Goal: Download file/media

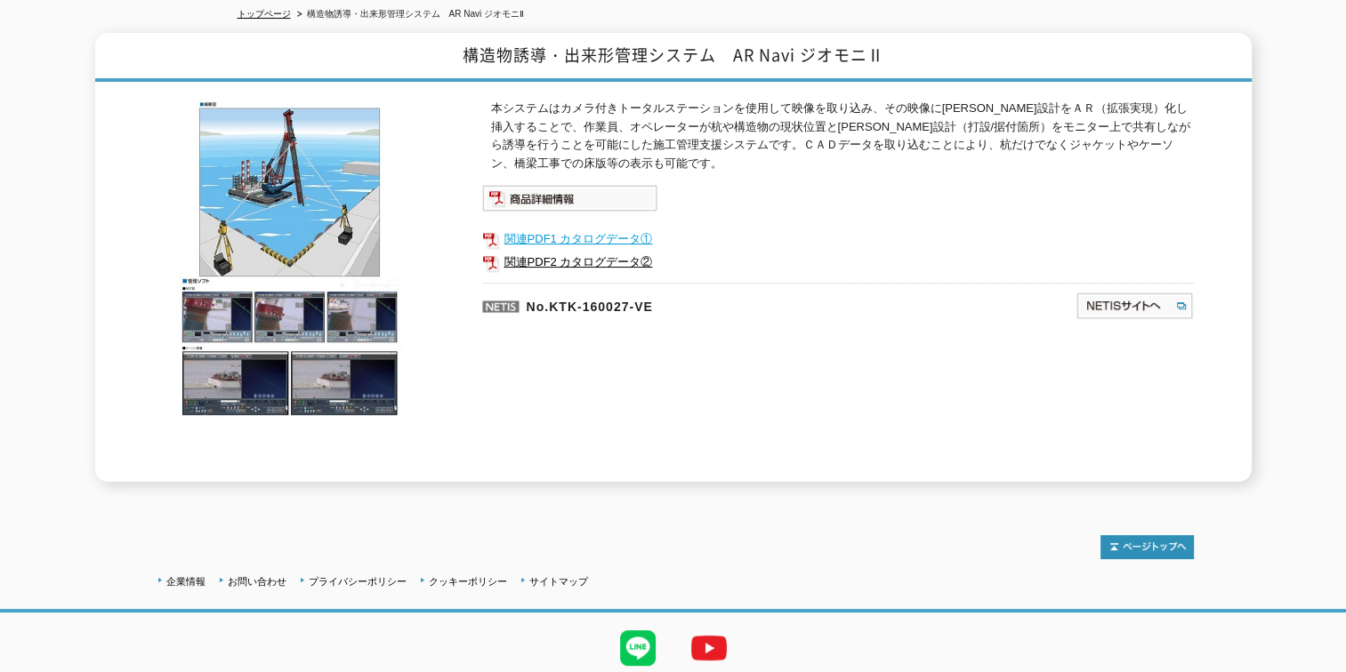
scroll to position [253, 0]
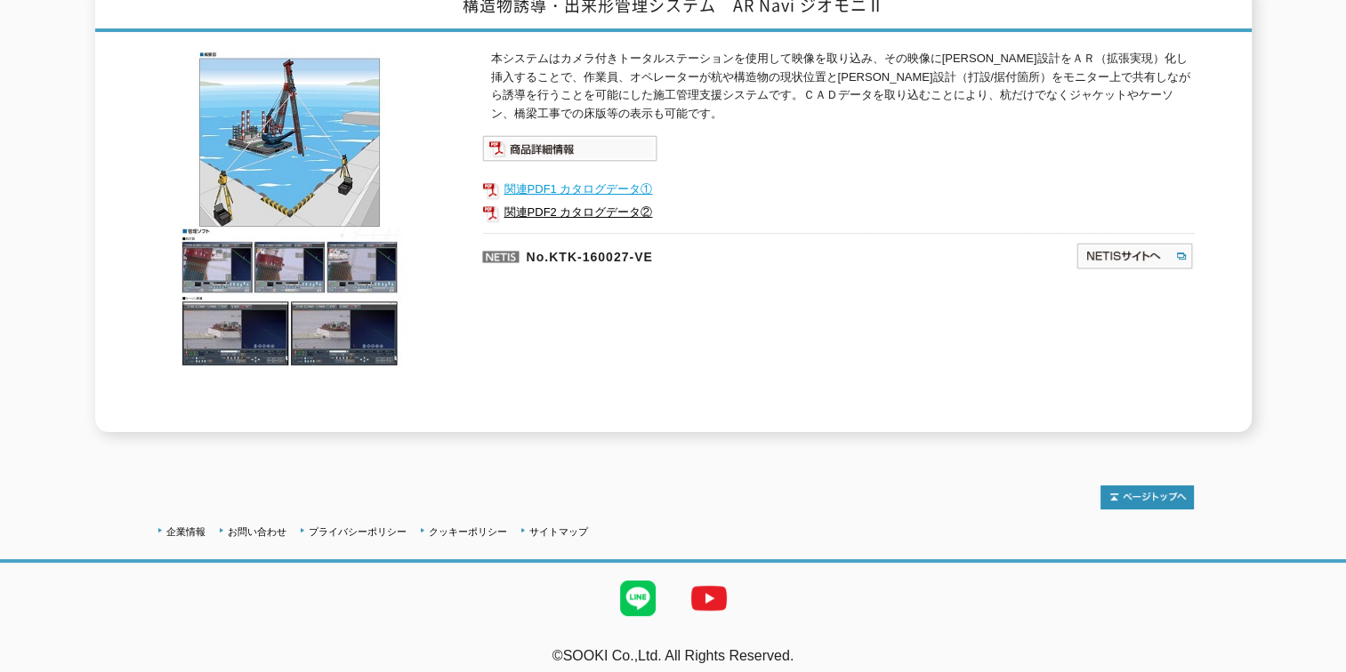
click at [597, 179] on link "関連PDF1 カタログデータ①" at bounding box center [837, 189] width 711 height 23
click at [591, 201] on link "関連PDF2 カタログデータ②" at bounding box center [837, 212] width 711 height 23
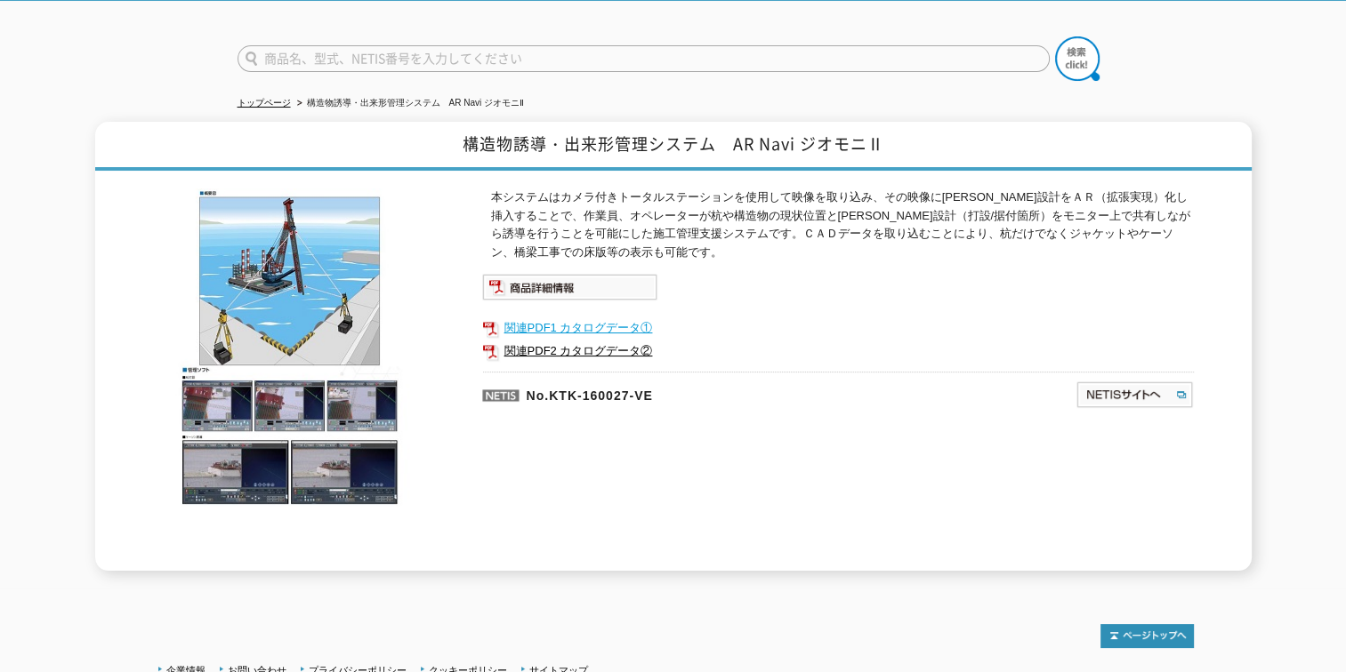
scroll to position [0, 0]
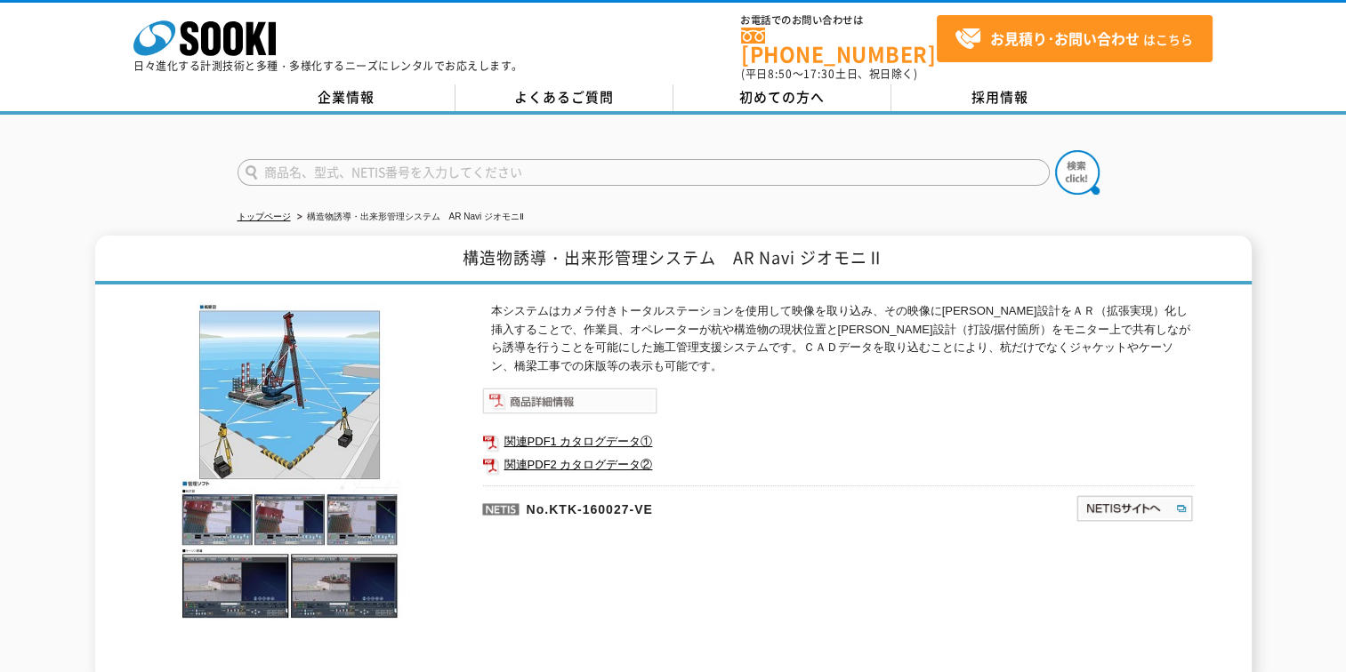
click at [546, 388] on img at bounding box center [569, 401] width 175 height 27
click at [563, 390] on img at bounding box center [569, 401] width 175 height 27
click at [591, 430] on link "関連PDF1 カタログデータ①" at bounding box center [837, 441] width 711 height 23
click at [594, 457] on link "関連PDF2 カタログデータ②" at bounding box center [837, 465] width 711 height 23
